Goal: Book appointment/travel/reservation

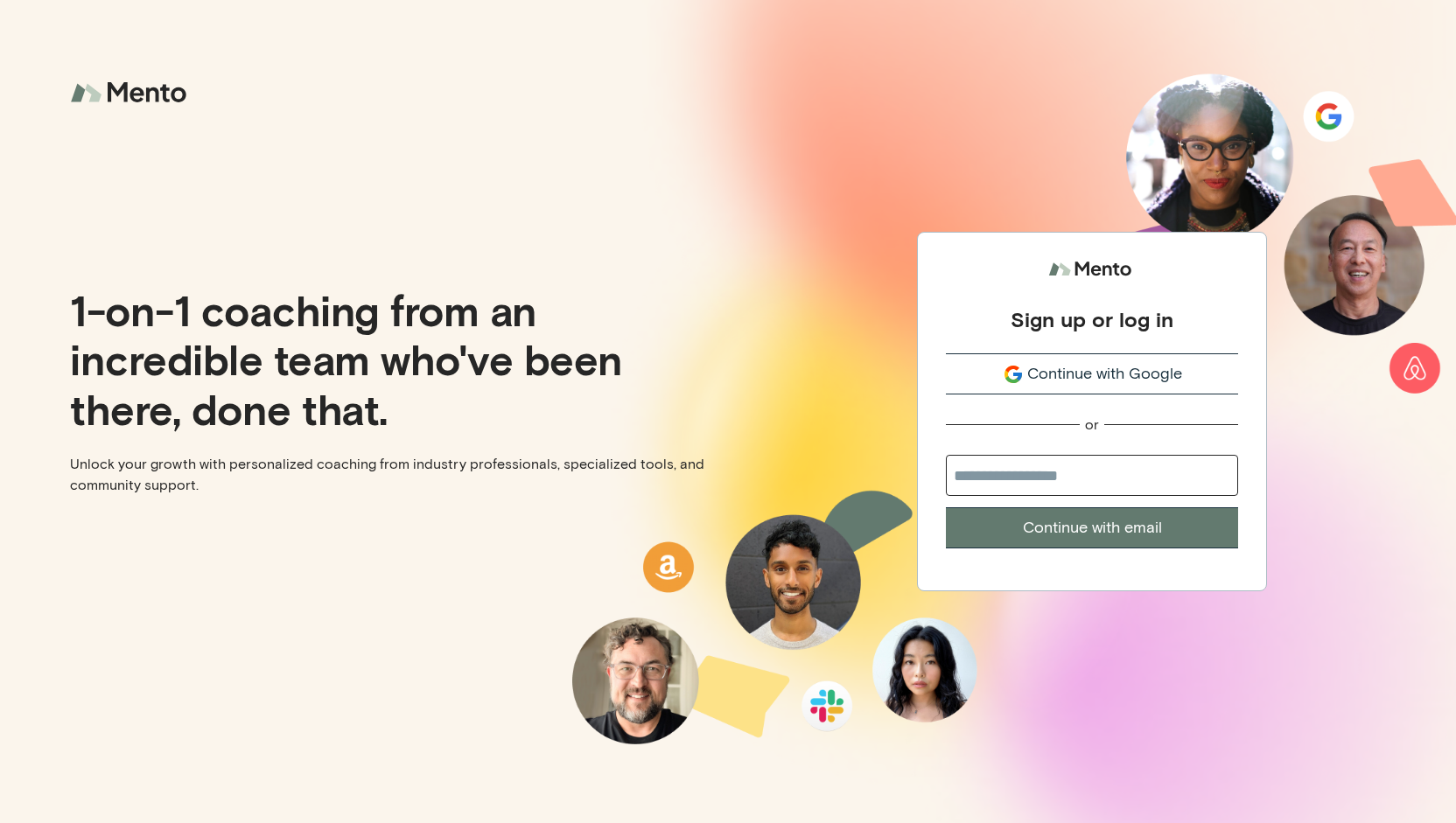
click at [1050, 463] on input "email" at bounding box center [1091, 475] width 292 height 41
type input "**********"
click at [1094, 519] on button "Continue with email" at bounding box center [1091, 528] width 292 height 41
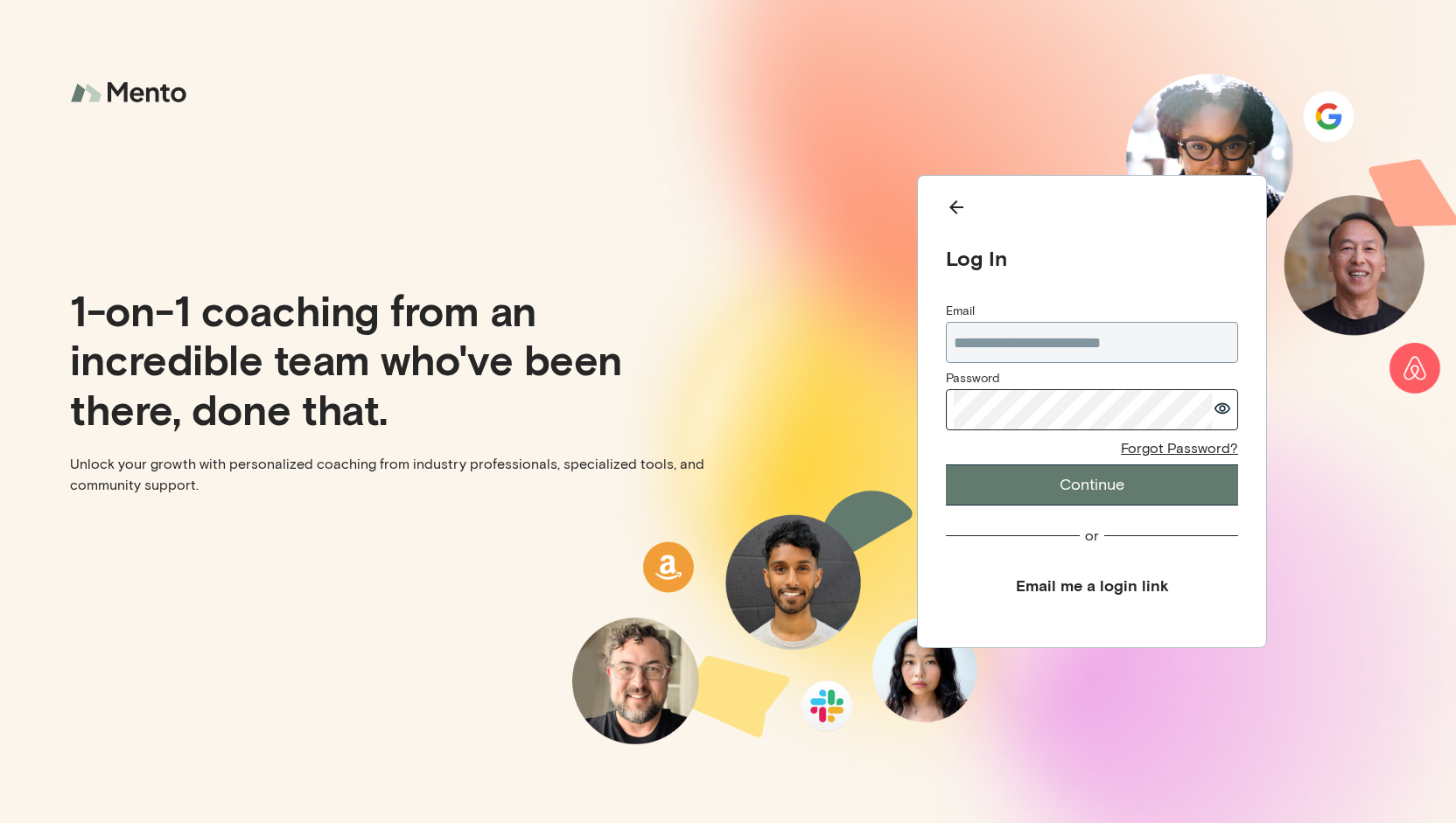
click at [1026, 489] on button "Continue" at bounding box center [1091, 485] width 292 height 41
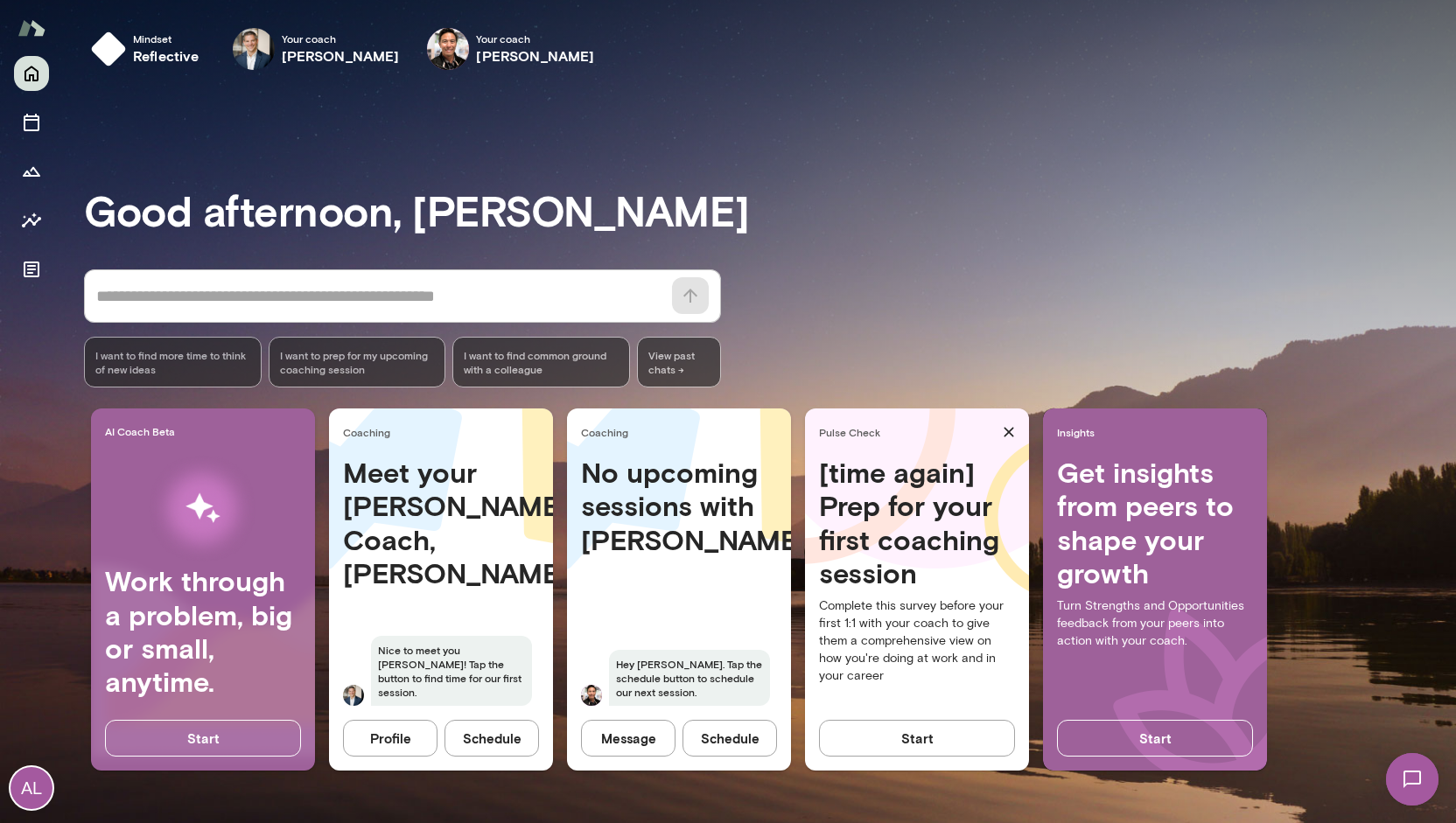
click at [386, 738] on button "Profile" at bounding box center [390, 738] width 95 height 37
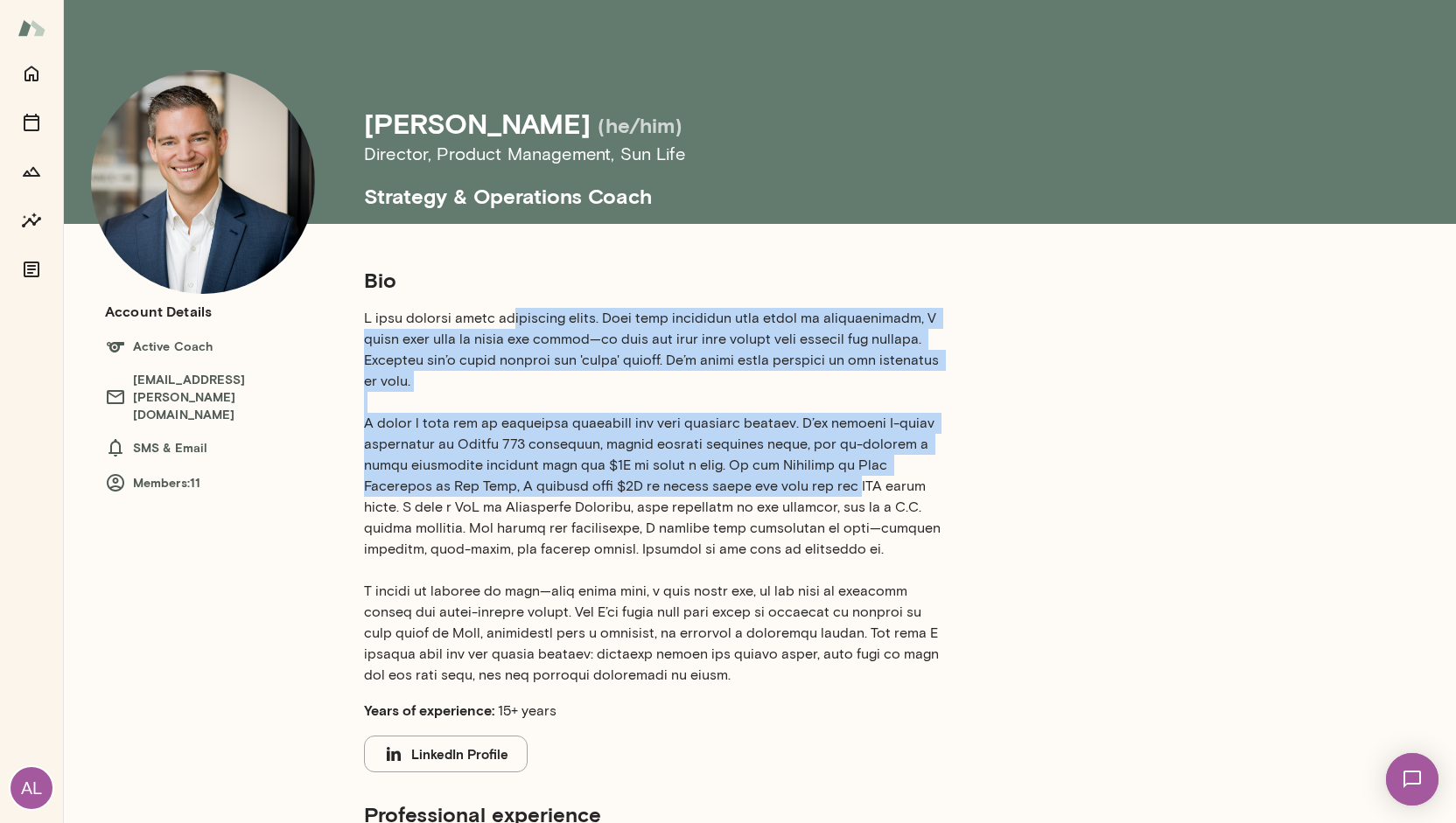
drag, startPoint x: 497, startPoint y: 302, endPoint x: 706, endPoint y: 478, distance: 273.2
click at [706, 478] on section "Bio Years of experience: 15+ years LinkedIn Profile" at bounding box center [657, 519] width 588 height 506
click at [706, 478] on p at bounding box center [657, 497] width 588 height 378
drag, startPoint x: 718, startPoint y: 316, endPoint x: 882, endPoint y: 475, distance: 228.4
click at [882, 475] on p at bounding box center [657, 497] width 588 height 378
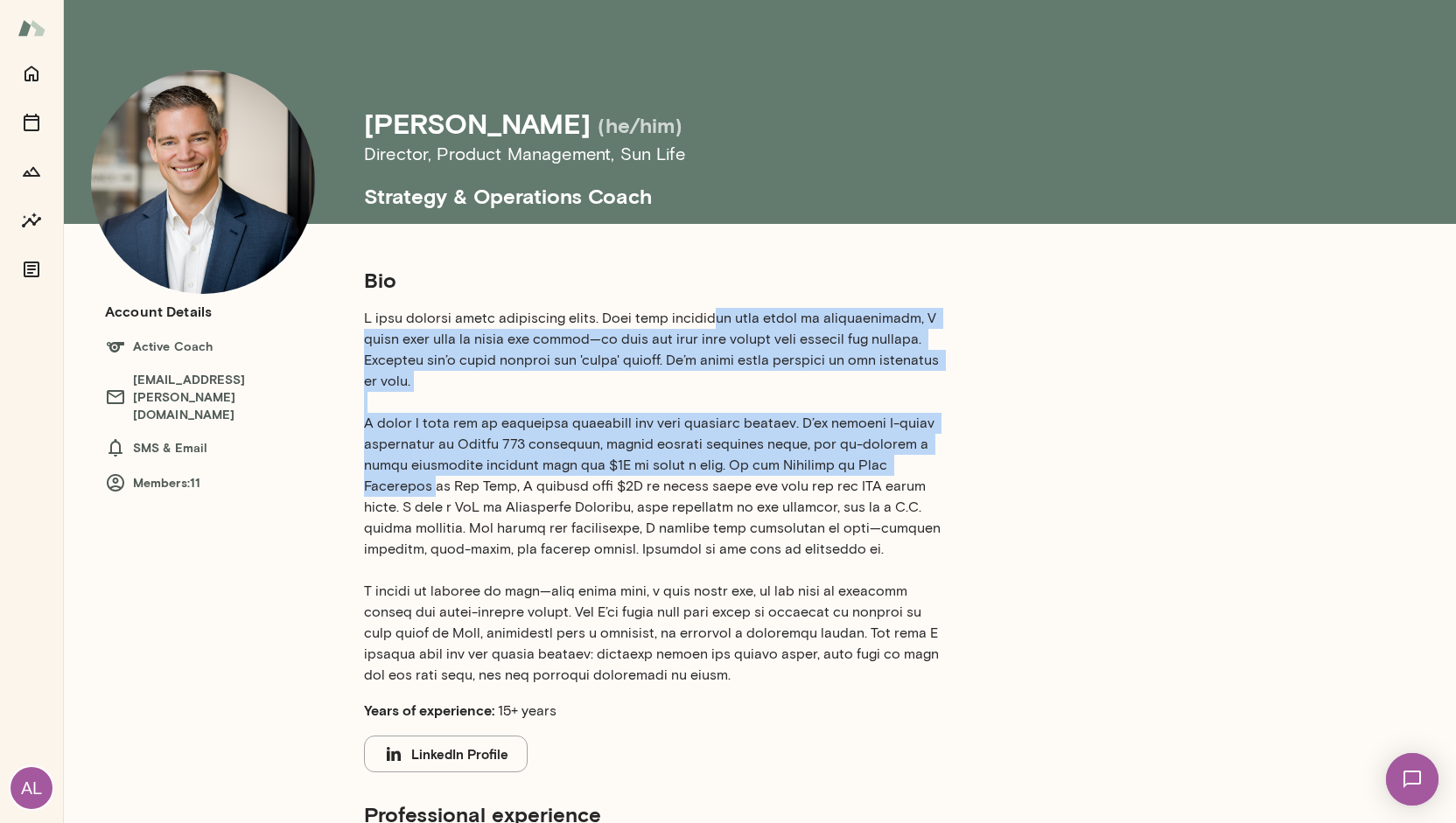
click at [882, 475] on p at bounding box center [657, 497] width 588 height 378
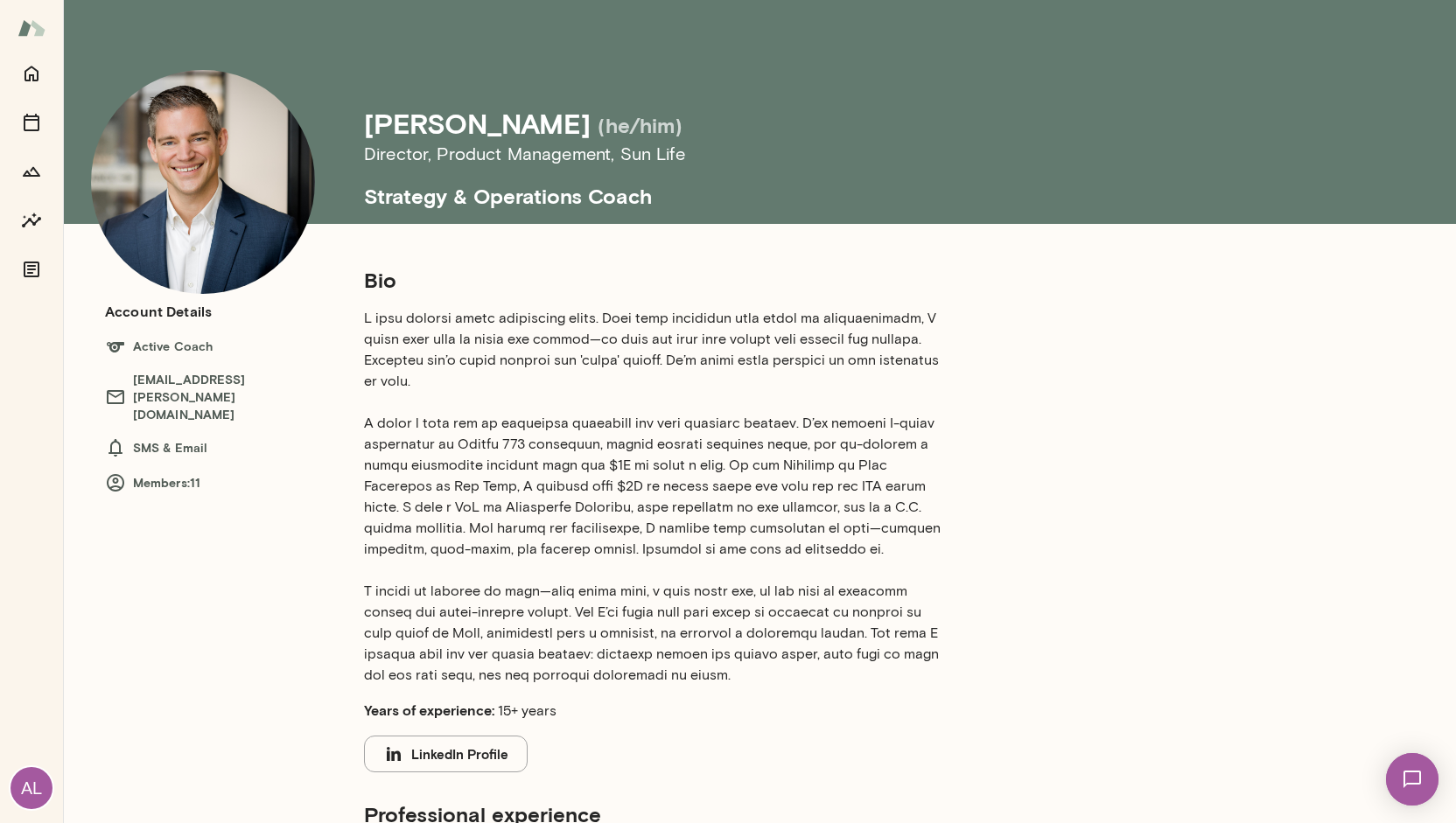
click at [787, 511] on p at bounding box center [657, 497] width 588 height 378
click at [742, 540] on p at bounding box center [657, 497] width 588 height 378
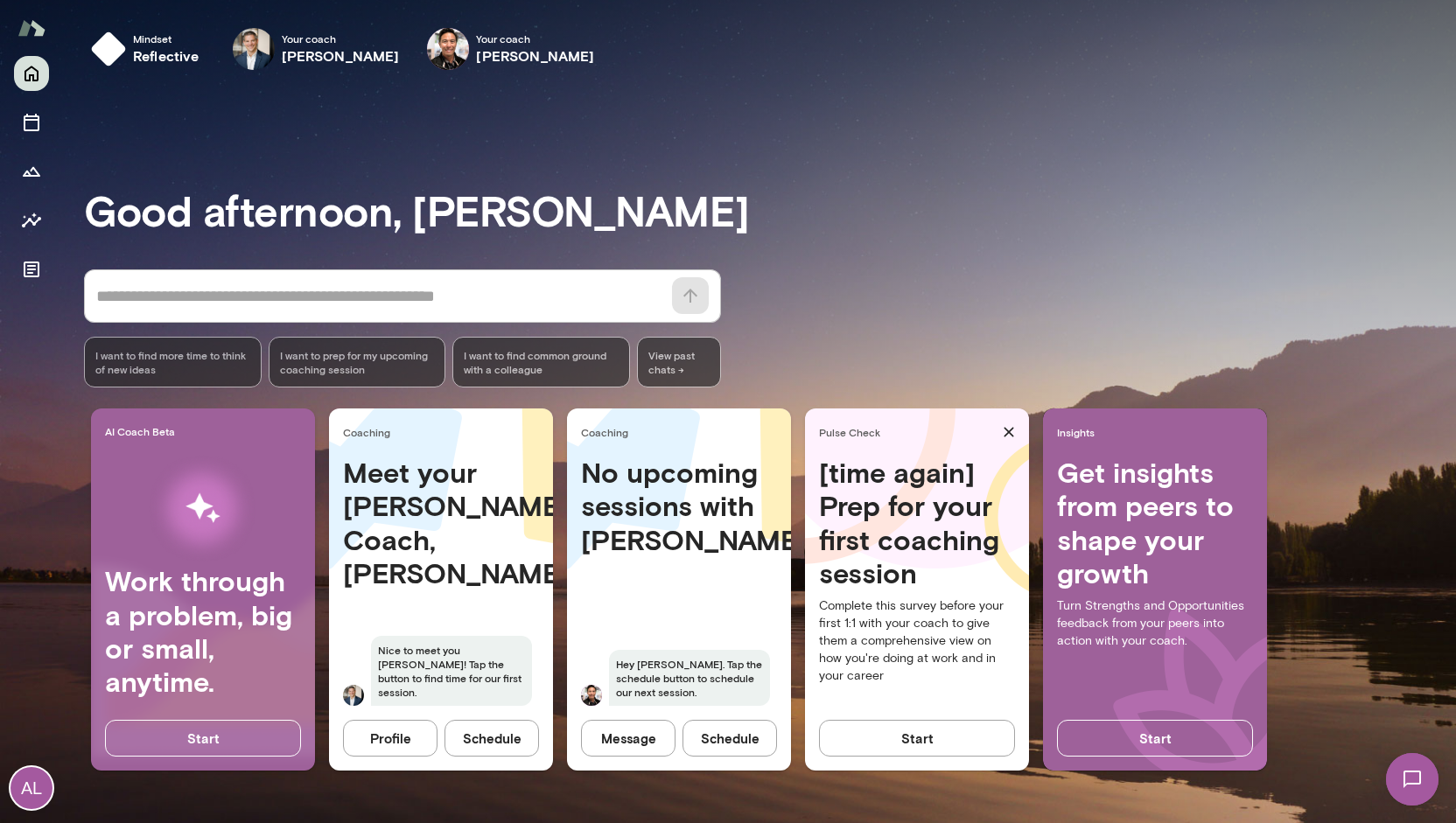
click at [483, 734] on button "Schedule" at bounding box center [492, 738] width 95 height 37
click at [749, 729] on button "Schedule" at bounding box center [729, 738] width 95 height 37
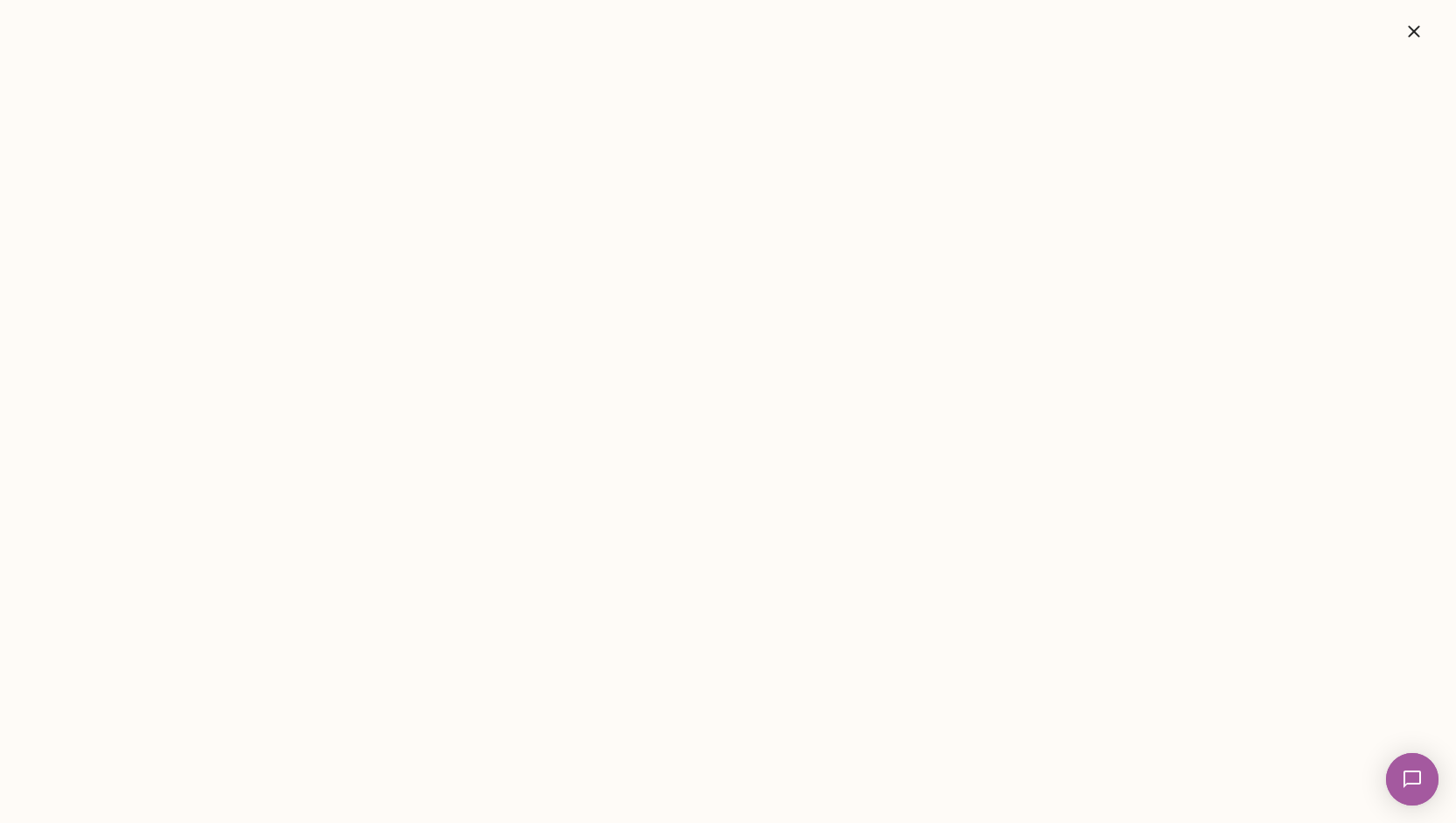
click at [1414, 32] on icon "button" at bounding box center [1413, 31] width 12 height 12
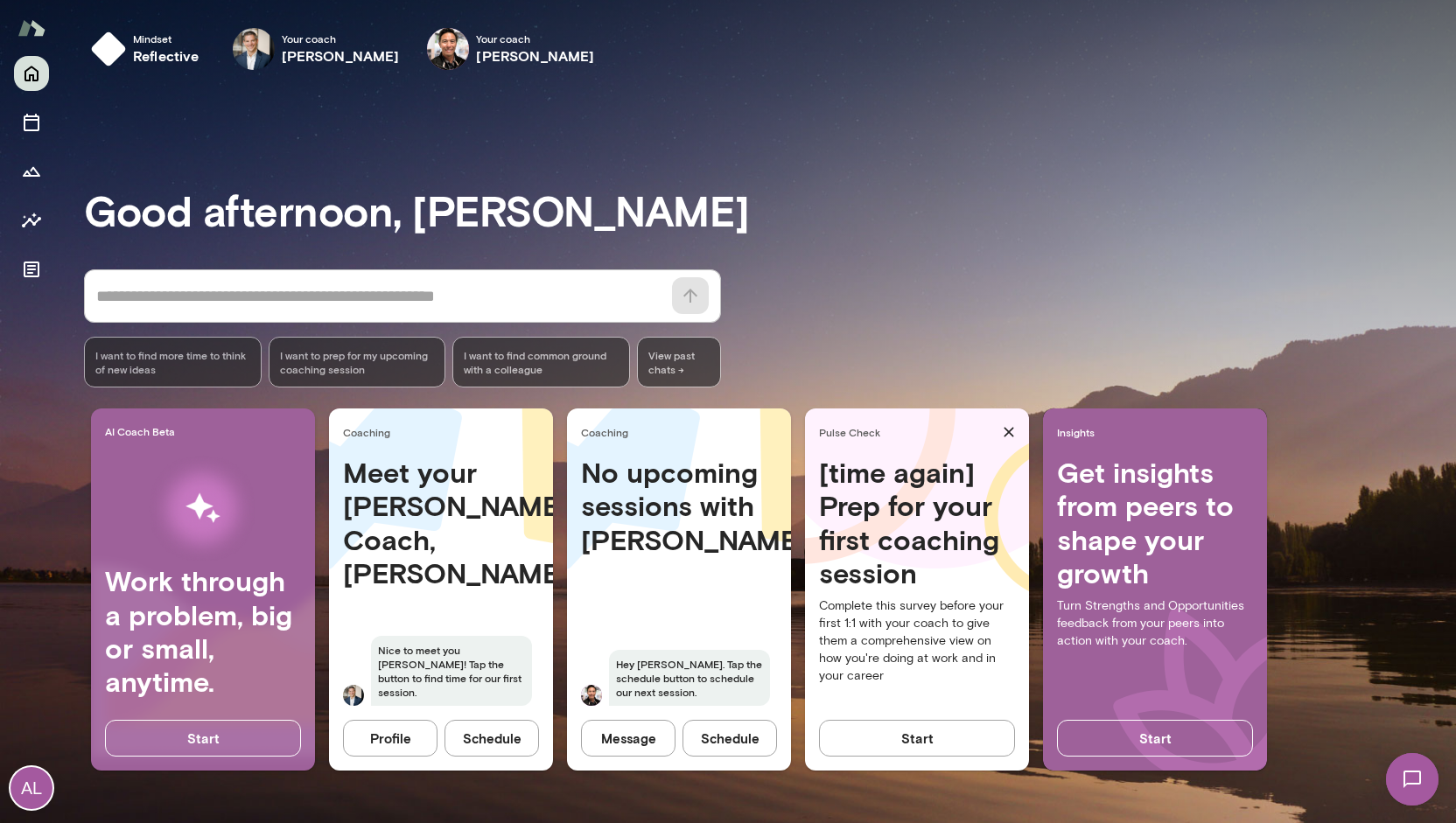
click at [734, 736] on button "Schedule" at bounding box center [729, 738] width 95 height 37
